Goal: Navigation & Orientation: Find specific page/section

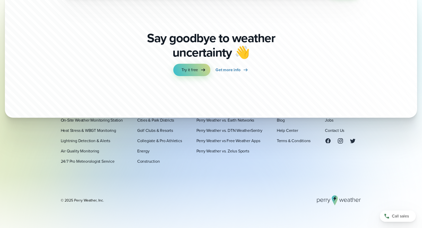
scroll to position [1793, 0]
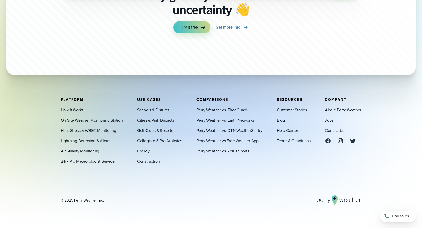
click at [87, 198] on div "© 2025 Perry Weather, Inc." at bounding box center [82, 200] width 43 height 5
click at [281, 122] on link "Blog" at bounding box center [281, 120] width 8 height 6
